Goal: Transaction & Acquisition: Subscribe to service/newsletter

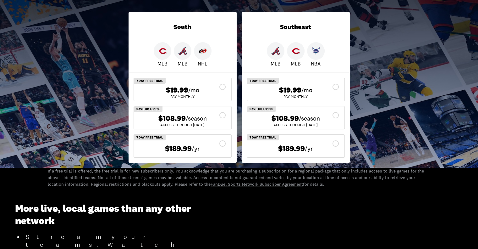
scroll to position [118, 0]
click at [221, 115] on div "$108.99 /season" at bounding box center [182, 118] width 87 height 9
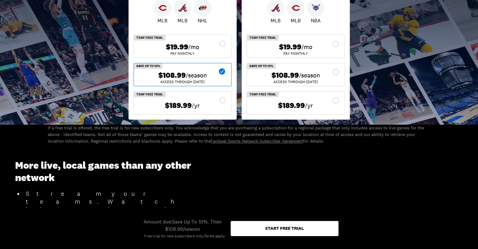
scroll to position [165, 0]
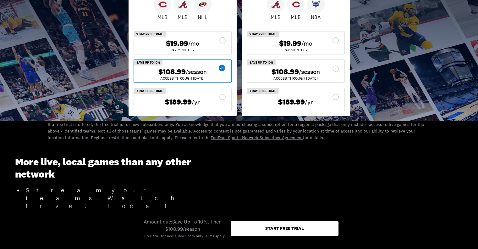
click at [250, 232] on div "Start free trial" at bounding box center [285, 228] width 108 height 15
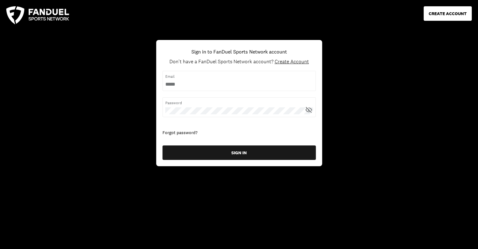
click at [300, 64] on span "Create Account" at bounding box center [292, 61] width 34 height 7
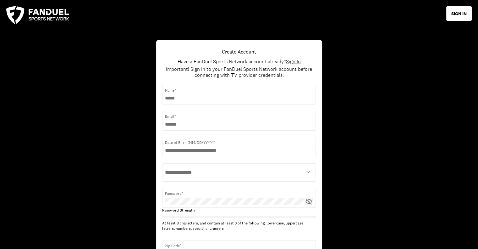
click at [247, 95] on input "text" at bounding box center [239, 98] width 148 height 7
type input "**********"
click at [184, 149] on input "text" at bounding box center [239, 150] width 148 height 7
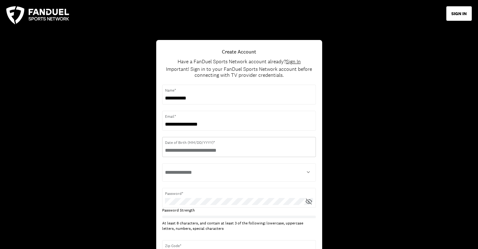
type input "**********"
click at [185, 174] on select "**********" at bounding box center [239, 172] width 148 height 13
select select "****"
click at [165, 166] on select "**********" at bounding box center [239, 172] width 148 height 13
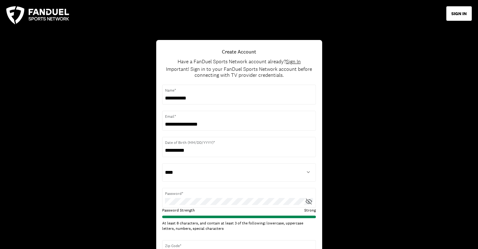
scroll to position [148, 0]
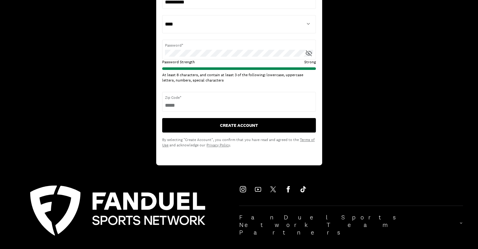
click at [246, 123] on button "CREATE ACCOUNT" at bounding box center [238, 125] width 153 height 14
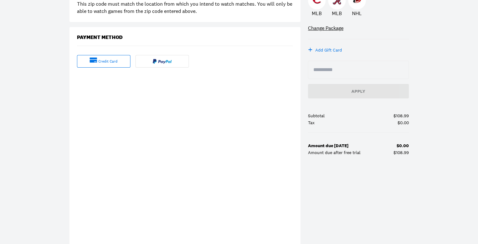
scroll to position [98, 0]
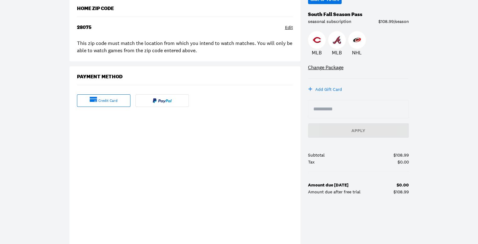
click at [163, 103] on div at bounding box center [161, 100] width 53 height 13
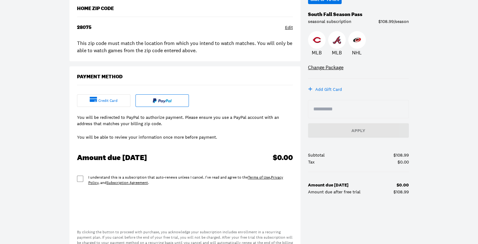
click at [83, 178] on div "I understand this is a subscription that auto-renews unless I cancel. I've read…" at bounding box center [185, 180] width 216 height 11
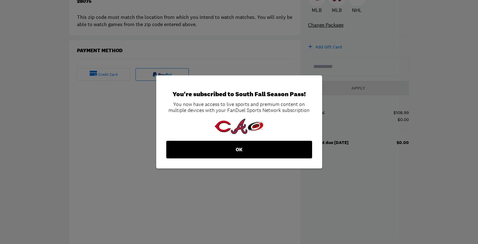
click at [235, 149] on button "OK" at bounding box center [239, 150] width 146 height 18
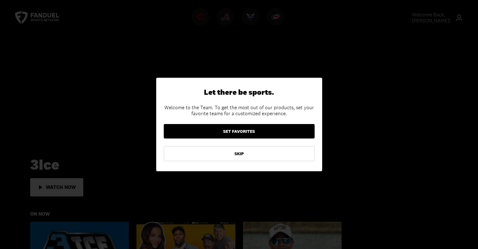
click at [240, 132] on button "SET FAVORITES" at bounding box center [239, 131] width 151 height 14
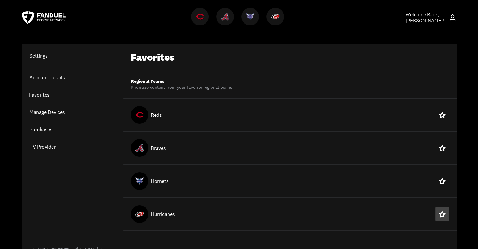
click at [444, 212] on icon at bounding box center [442, 214] width 6 height 6
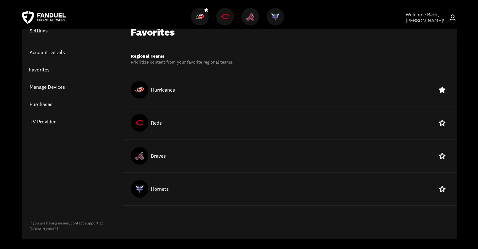
scroll to position [26, 0]
click at [51, 83] on link "Manage Devices" at bounding box center [72, 86] width 101 height 17
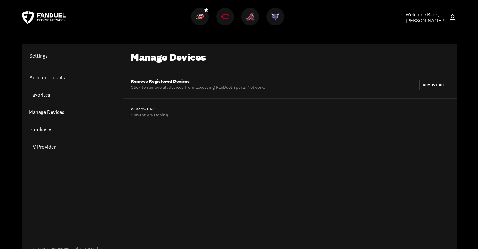
click at [44, 75] on link "Account Details" at bounding box center [72, 77] width 101 height 17
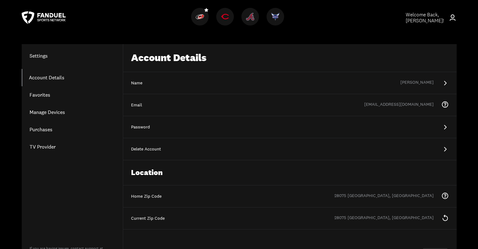
click at [41, 16] on icon at bounding box center [44, 17] width 44 height 13
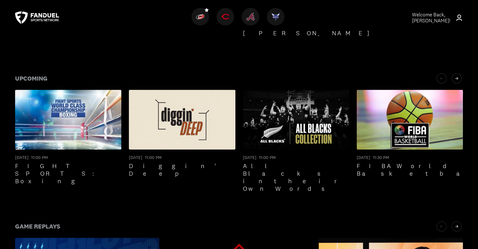
scroll to position [313, 0]
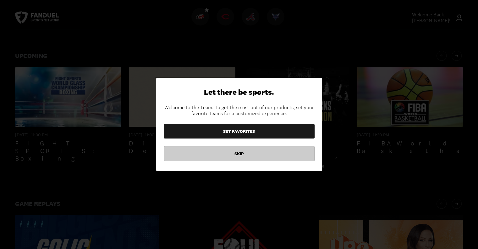
click at [236, 153] on button "SKIP" at bounding box center [239, 153] width 151 height 15
